Goal: Transaction & Acquisition: Purchase product/service

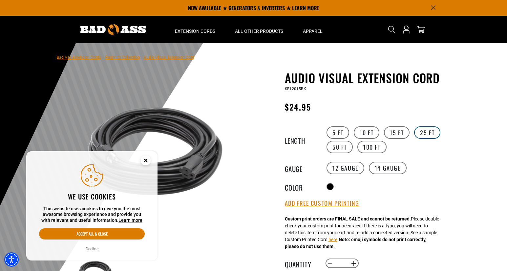
click at [428, 134] on label "25 FT" at bounding box center [427, 132] width 26 height 12
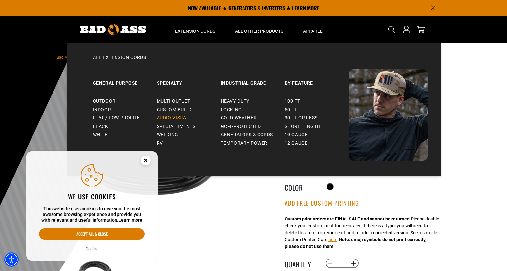
click at [179, 119] on span "Audio Visual" at bounding box center [173, 118] width 32 height 6
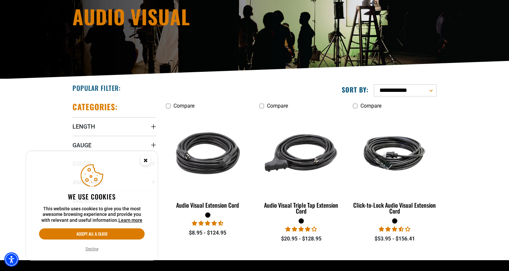
scroll to position [88, 0]
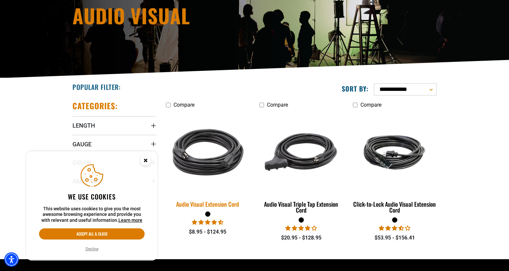
click at [208, 152] on img at bounding box center [208, 152] width 92 height 84
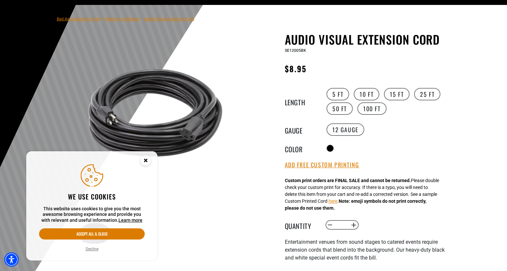
scroll to position [43, 0]
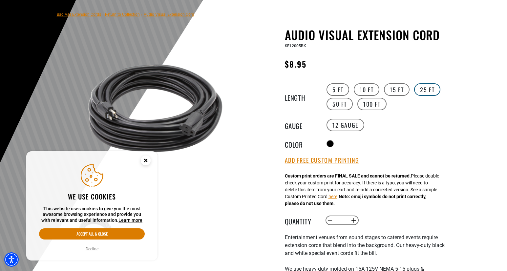
click at [423, 92] on label "25 FT" at bounding box center [427, 89] width 26 height 12
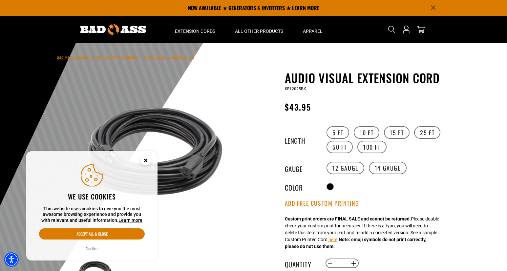
click at [150, 161] on circle "Close this option" at bounding box center [146, 160] width 10 height 10
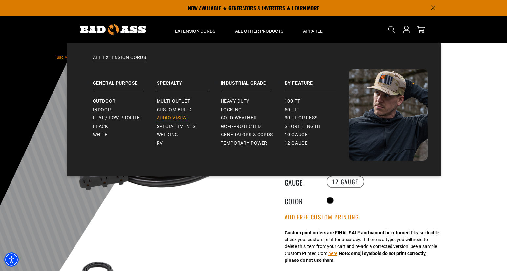
click at [176, 116] on span "Audio Visual" at bounding box center [173, 118] width 32 height 6
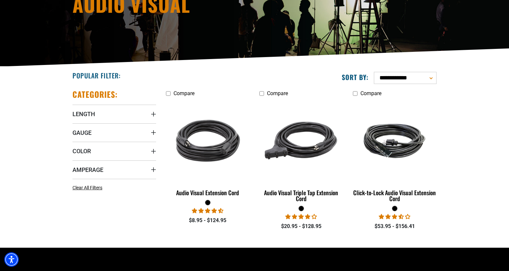
scroll to position [100, 0]
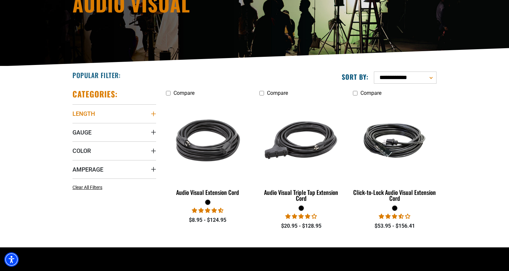
click at [149, 113] on summary "Length" at bounding box center [114, 113] width 84 height 18
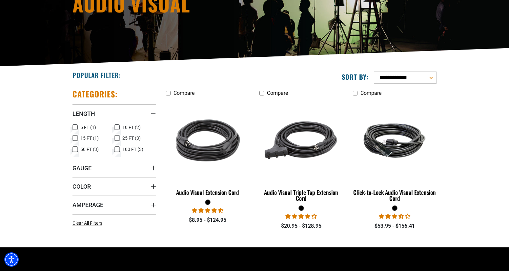
click at [117, 138] on icon at bounding box center [116, 138] width 5 height 9
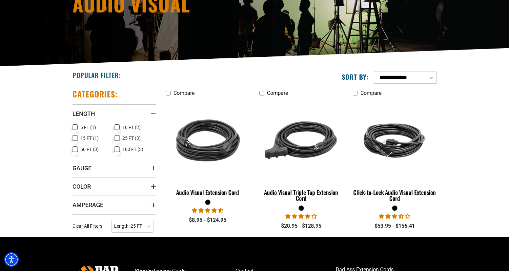
click at [137, 167] on summary "Gauge" at bounding box center [114, 168] width 84 height 18
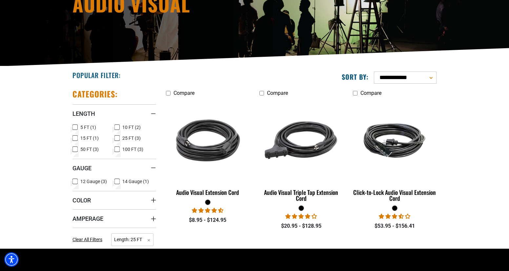
click at [77, 179] on icon at bounding box center [74, 181] width 5 height 9
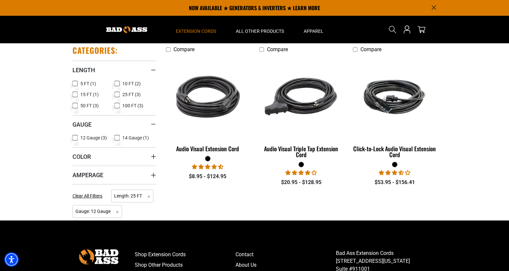
scroll to position [138, 0]
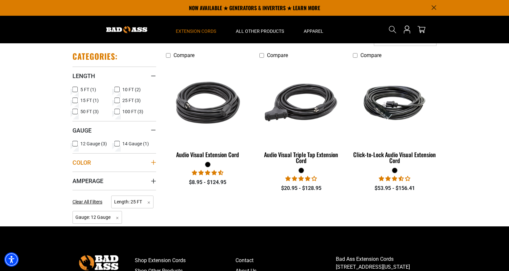
click at [145, 164] on summary "Color" at bounding box center [114, 162] width 84 height 18
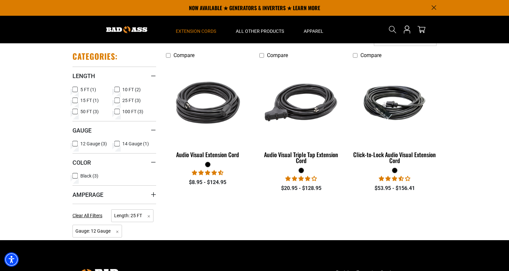
click at [76, 176] on icon at bounding box center [74, 176] width 5 height 9
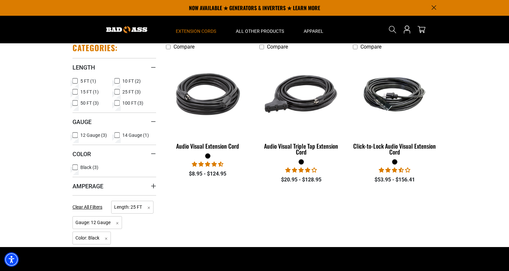
scroll to position [133, 0]
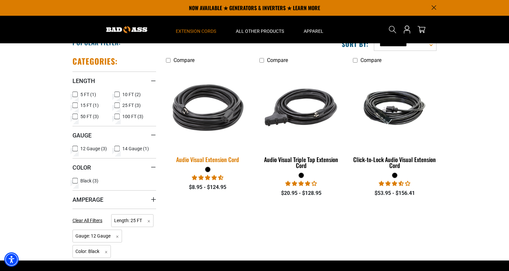
click at [218, 114] on img at bounding box center [208, 108] width 92 height 84
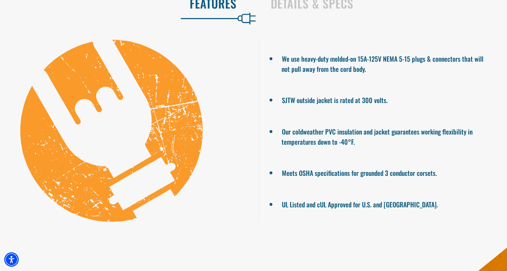
scroll to position [526, 0]
